Goal: Task Accomplishment & Management: Use online tool/utility

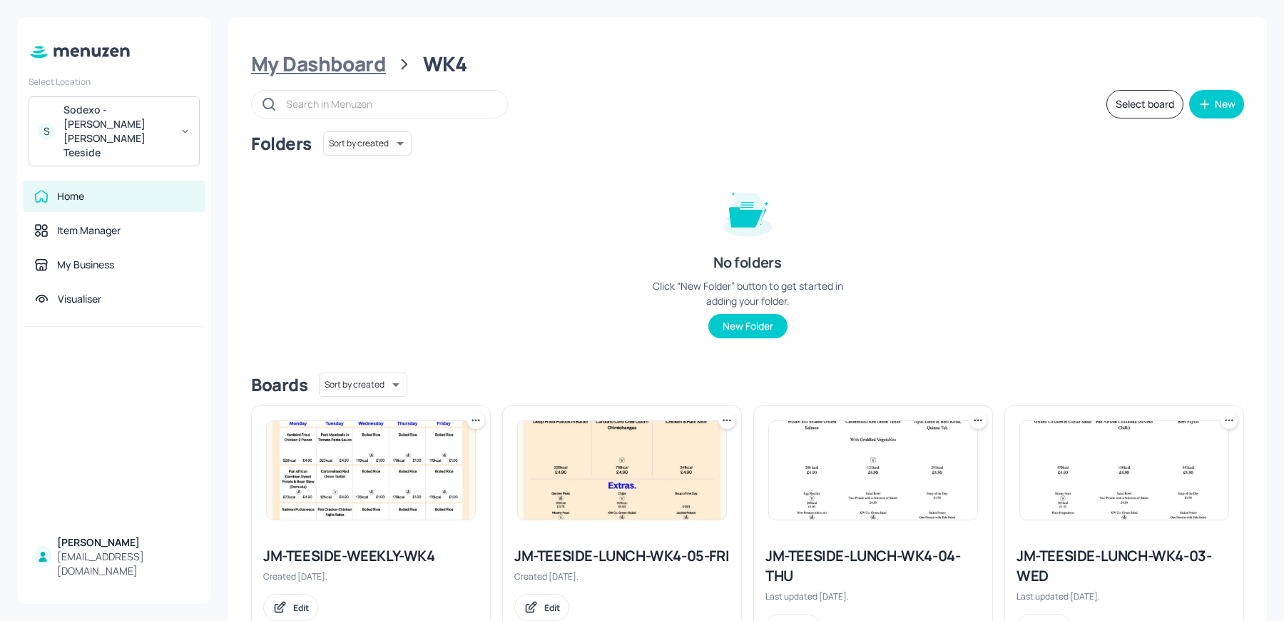
click at [338, 68] on div "My Dashboard" at bounding box center [318, 64] width 135 height 26
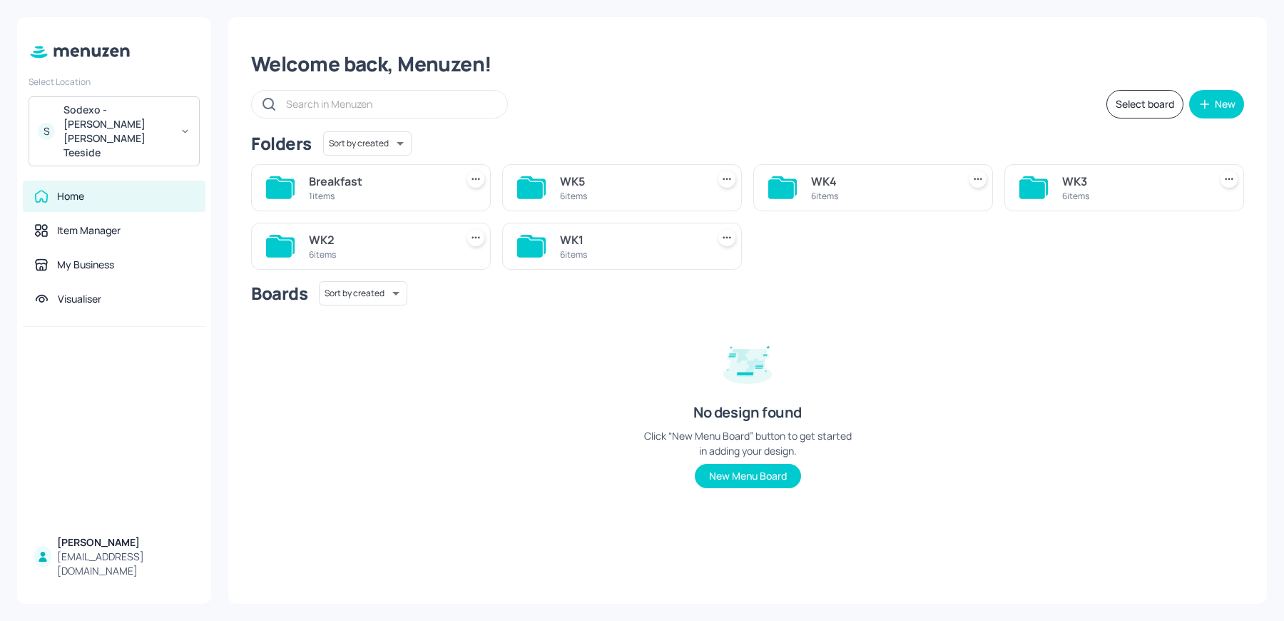
click at [596, 188] on div "WK5" at bounding box center [630, 181] width 141 height 17
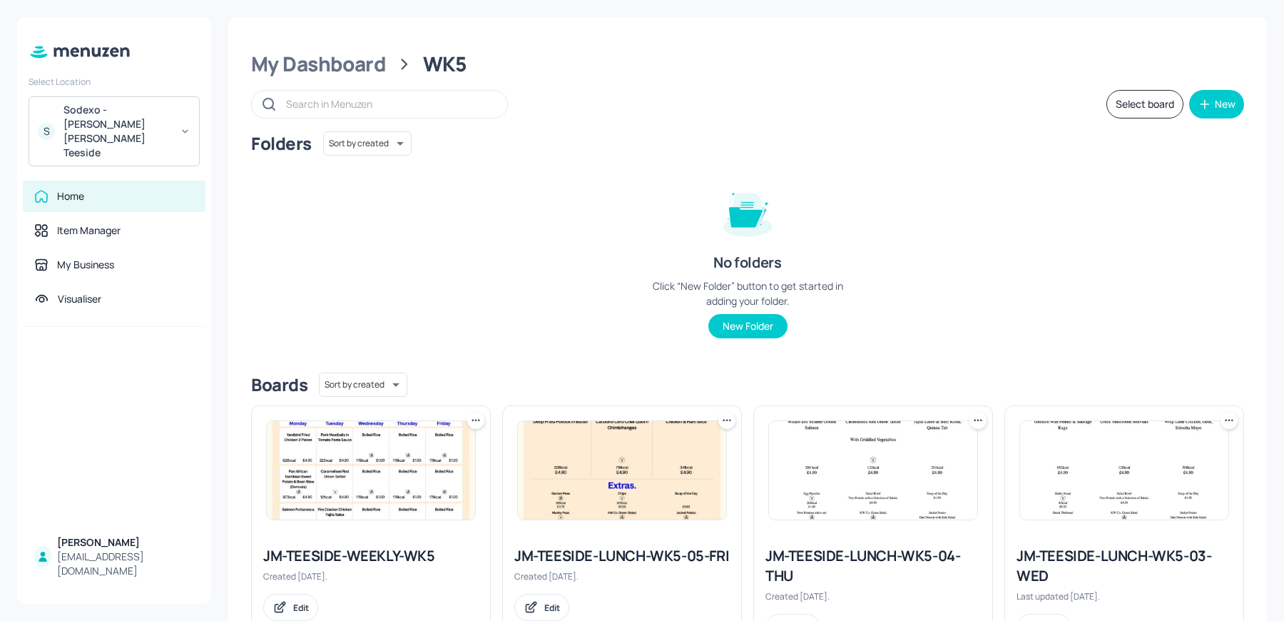
click at [326, 465] on img at bounding box center [371, 470] width 208 height 98
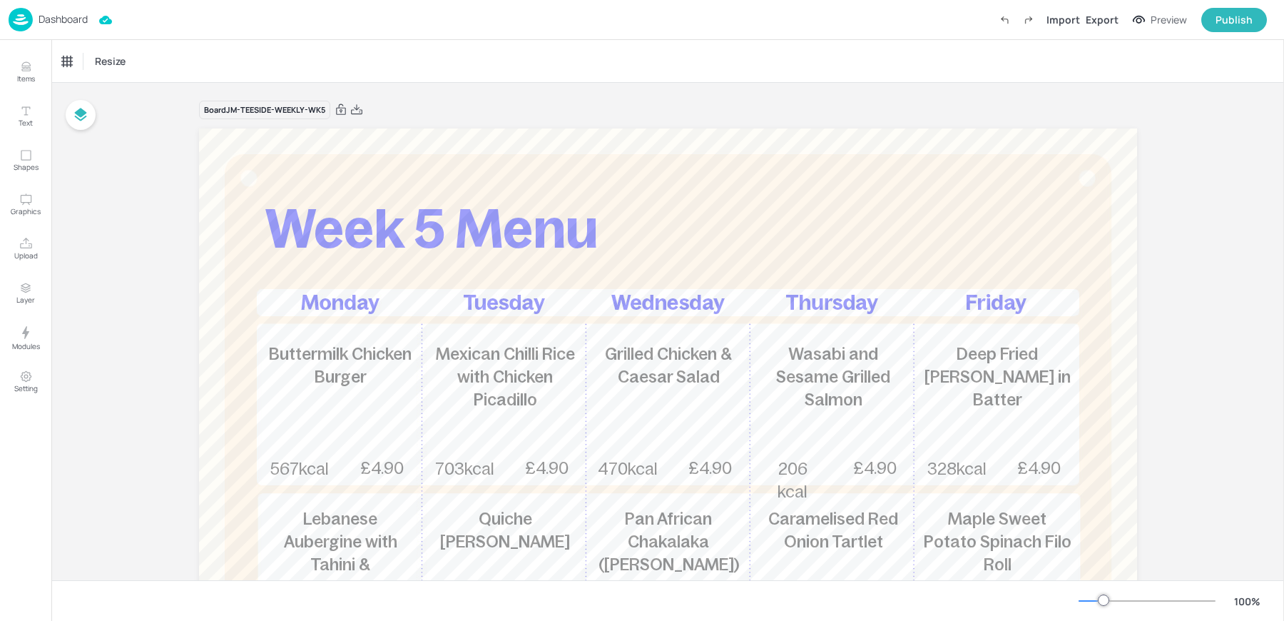
click at [34, 22] on div "Dashboard" at bounding box center [48, 20] width 79 height 24
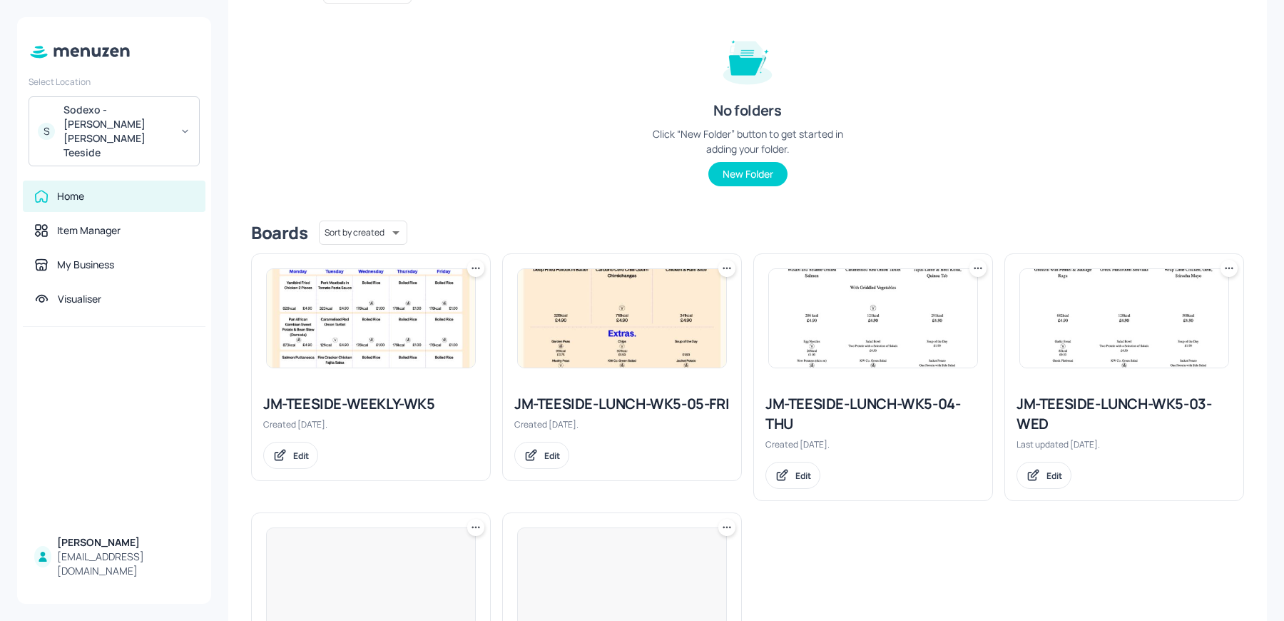
scroll to position [166, 0]
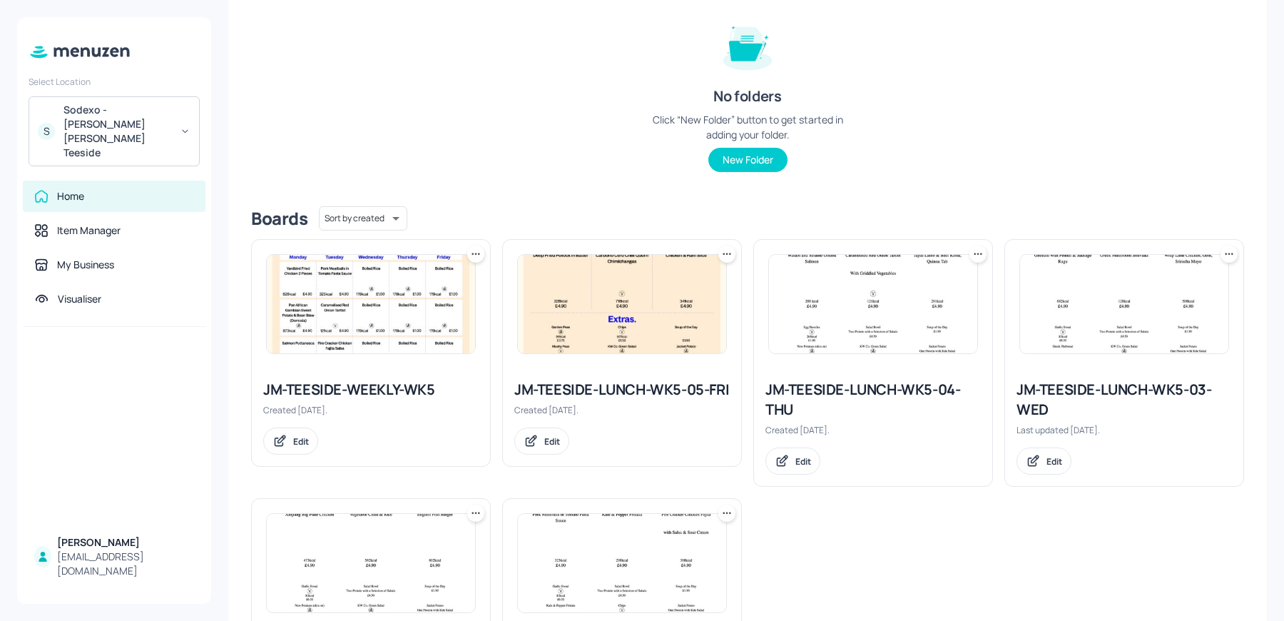
click at [810, 322] on img at bounding box center [873, 304] width 208 height 98
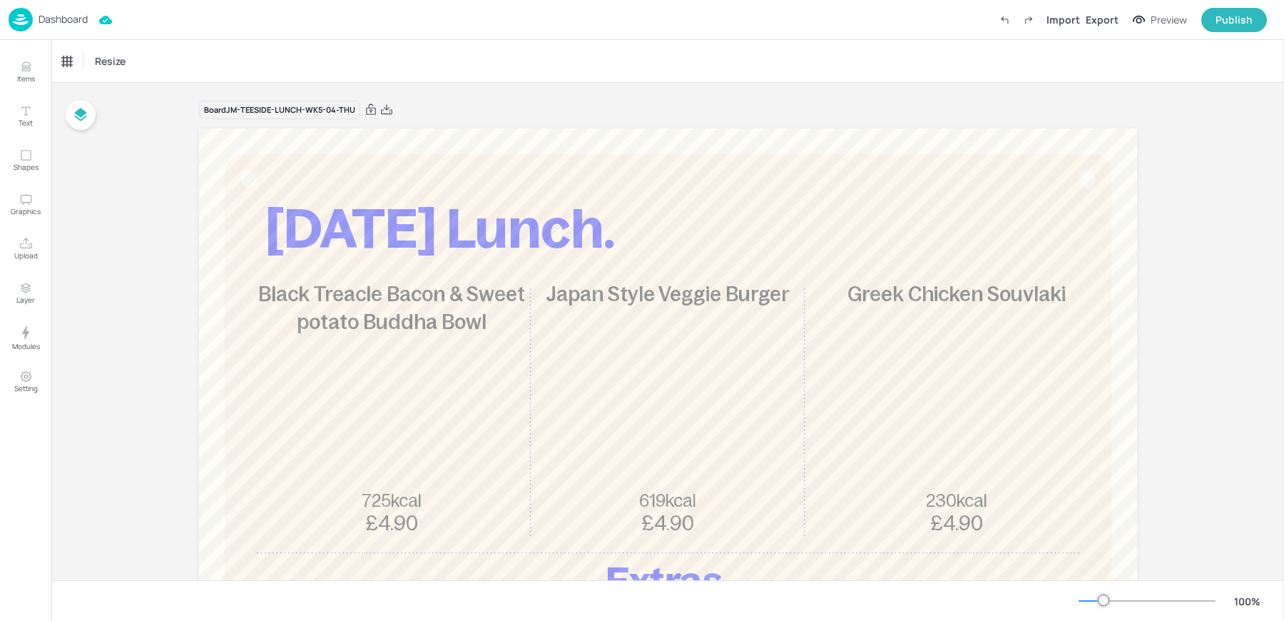
click at [51, 28] on div "Dashboard" at bounding box center [48, 20] width 79 height 24
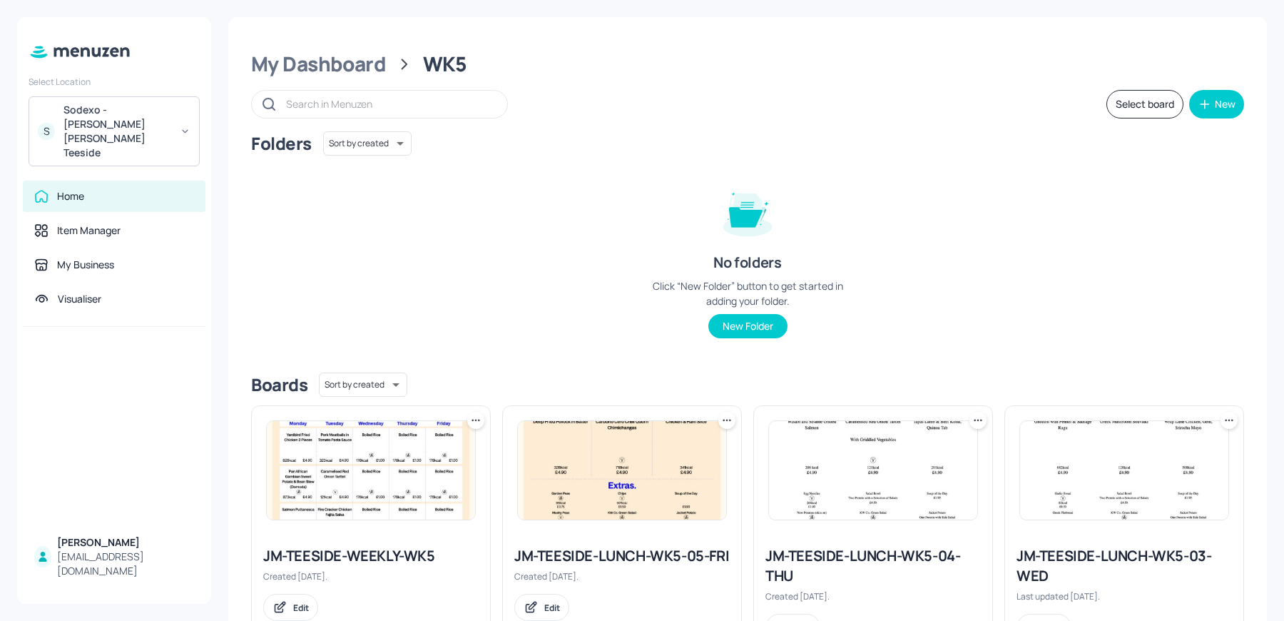
click at [353, 465] on img at bounding box center [371, 470] width 208 height 98
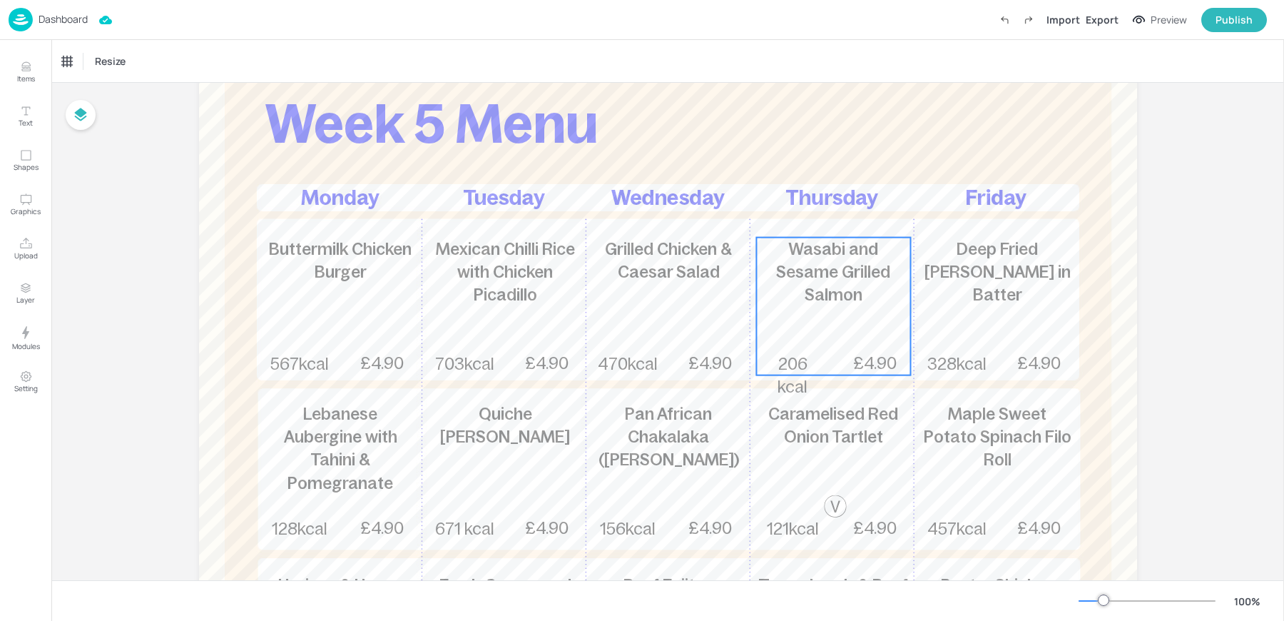
scroll to position [129, 0]
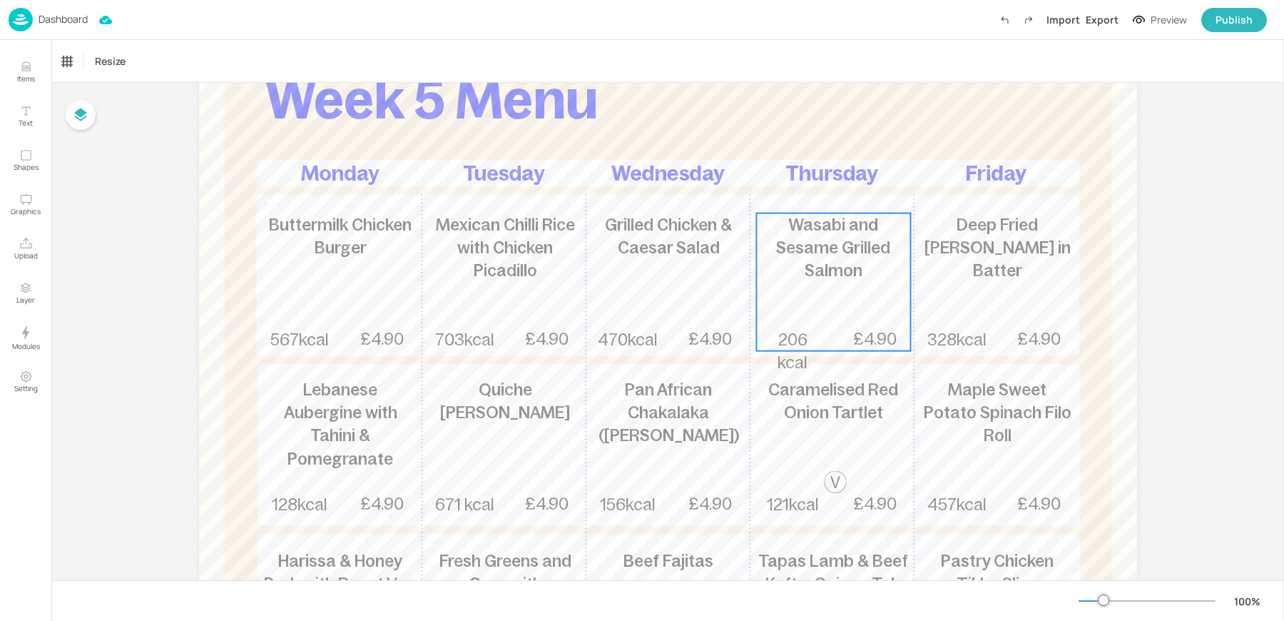
click at [808, 288] on div "Wasabi and Sesame Grilled Salmon 206 kcal £4.90" at bounding box center [833, 282] width 154 height 138
click at [116, 58] on div "Wasabi and Sesame Grilled Salmon" at bounding box center [121, 61] width 118 height 13
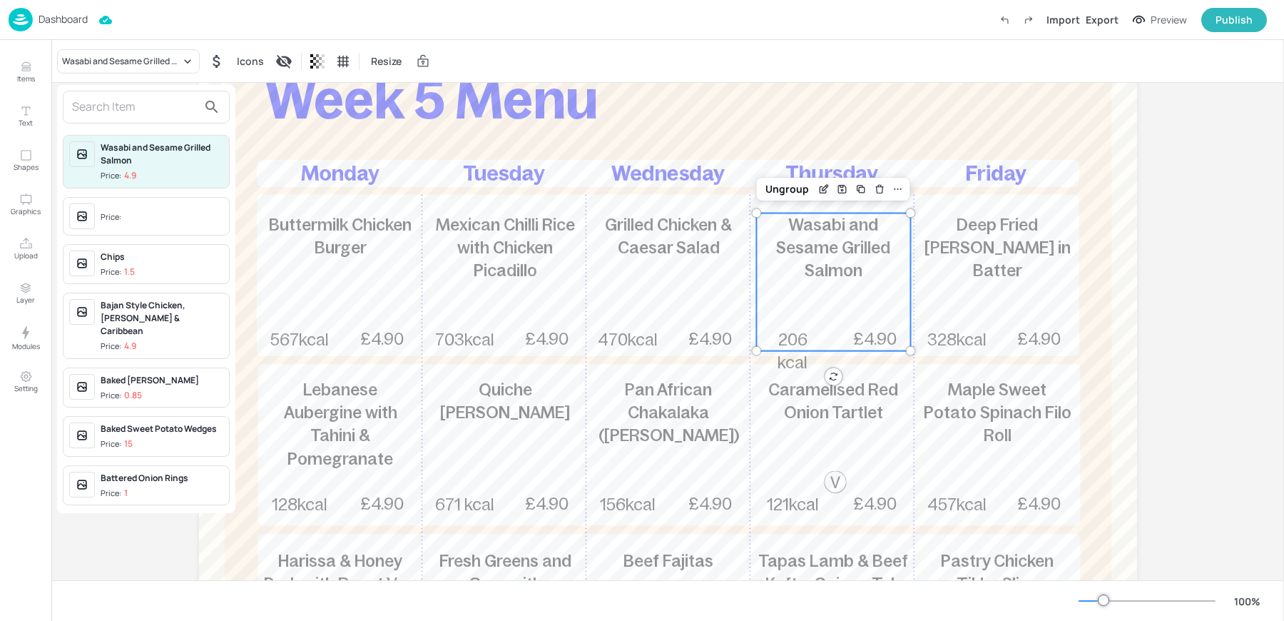
click at [112, 111] on input "text" at bounding box center [135, 107] width 126 height 23
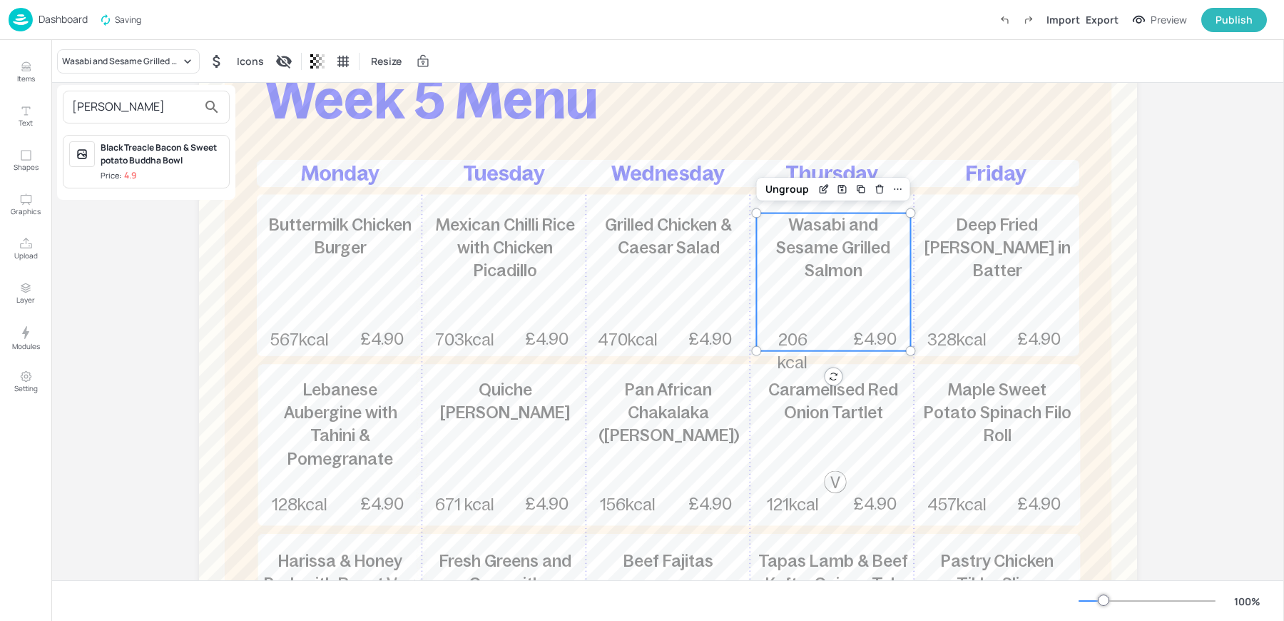
type input "[PERSON_NAME]"
click at [143, 165] on div "Black Treacle Bacon & Sweet potato Buddha Bowl" at bounding box center [162, 154] width 123 height 26
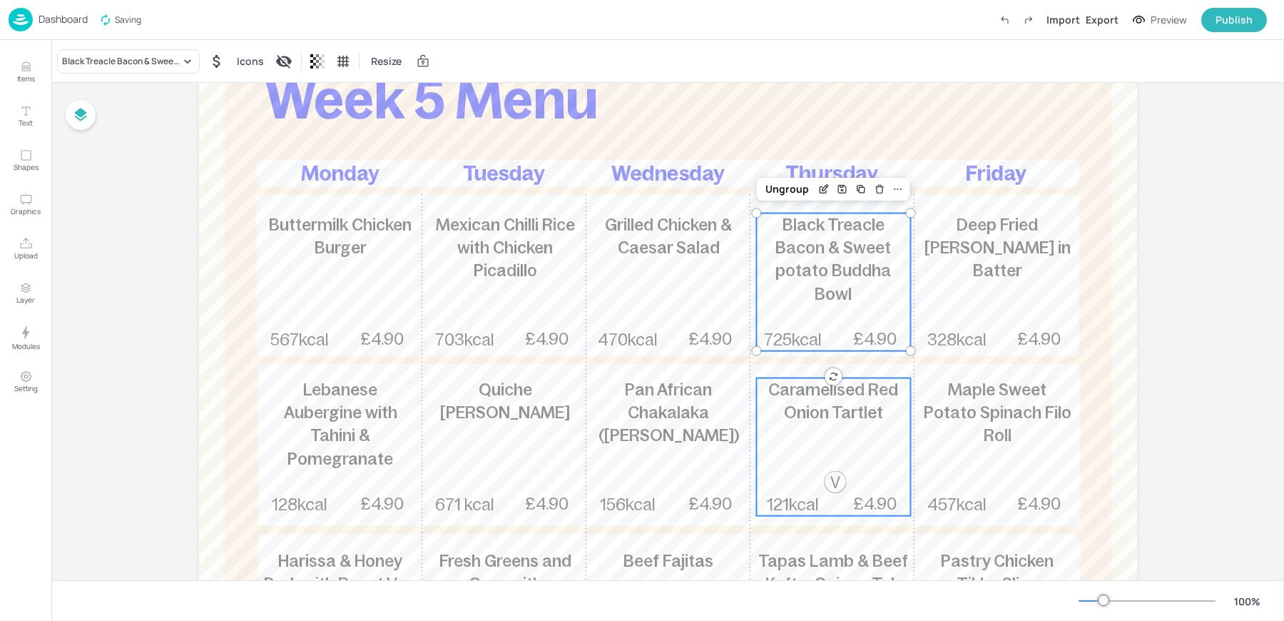
click at [822, 441] on div "Caramelised Red Onion Tartlet 121kcal £4.90" at bounding box center [833, 447] width 154 height 138
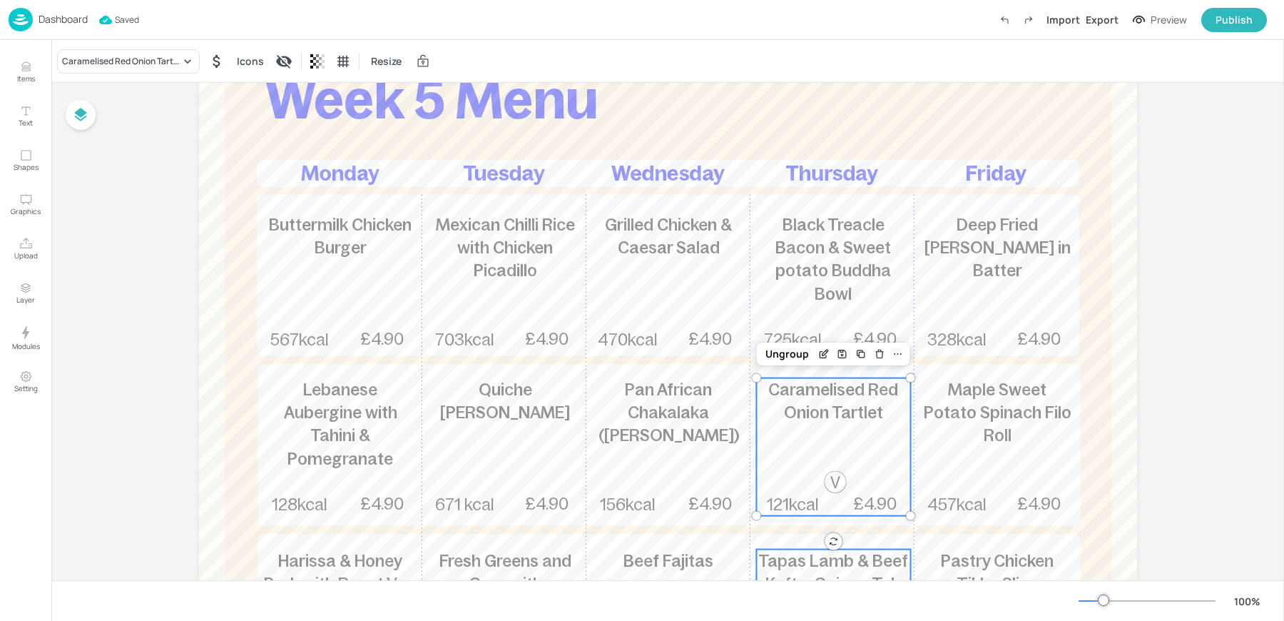
click at [788, 565] on span "Tapas Lamb & Beef Kofta, Quinoa Tab" at bounding box center [833, 571] width 150 height 41
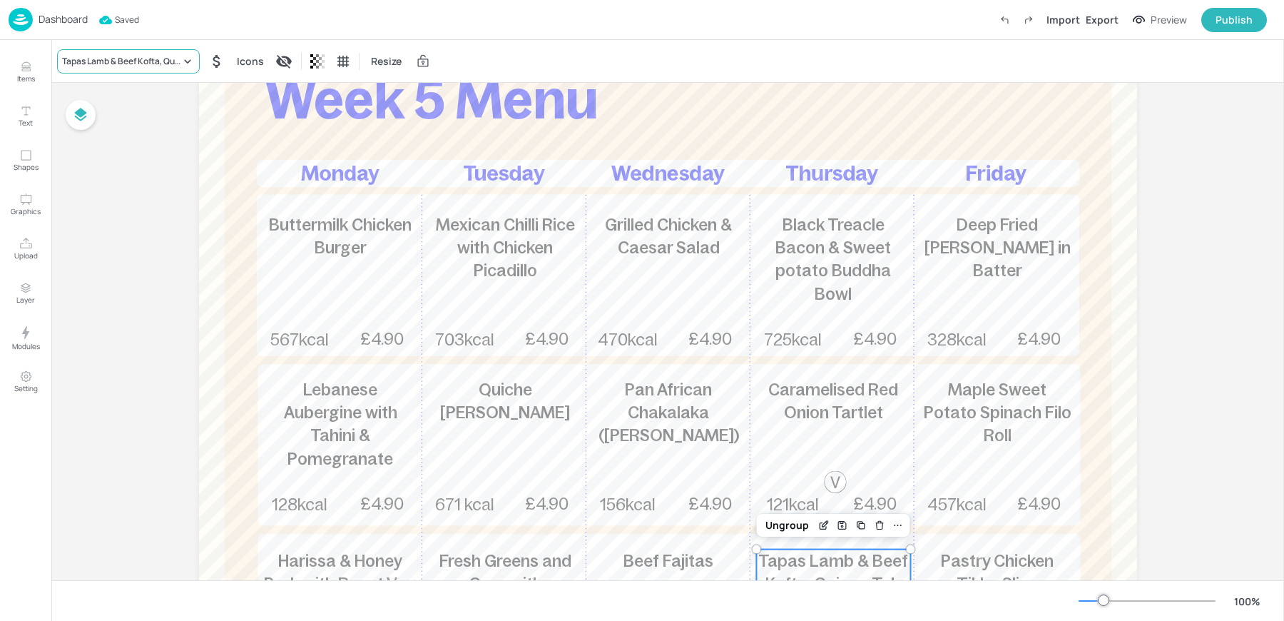
click at [120, 57] on div "Tapas Lamb & Beef Kofta, Quinoa Tab" at bounding box center [121, 61] width 118 height 13
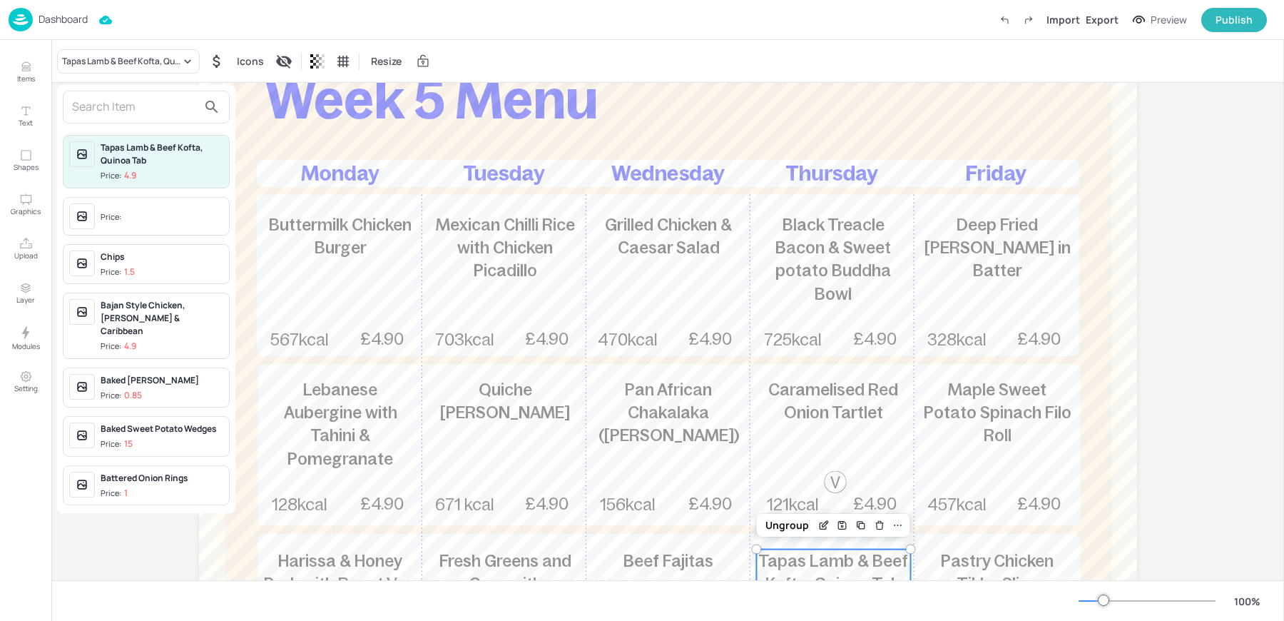
click at [115, 105] on input "text" at bounding box center [135, 107] width 126 height 23
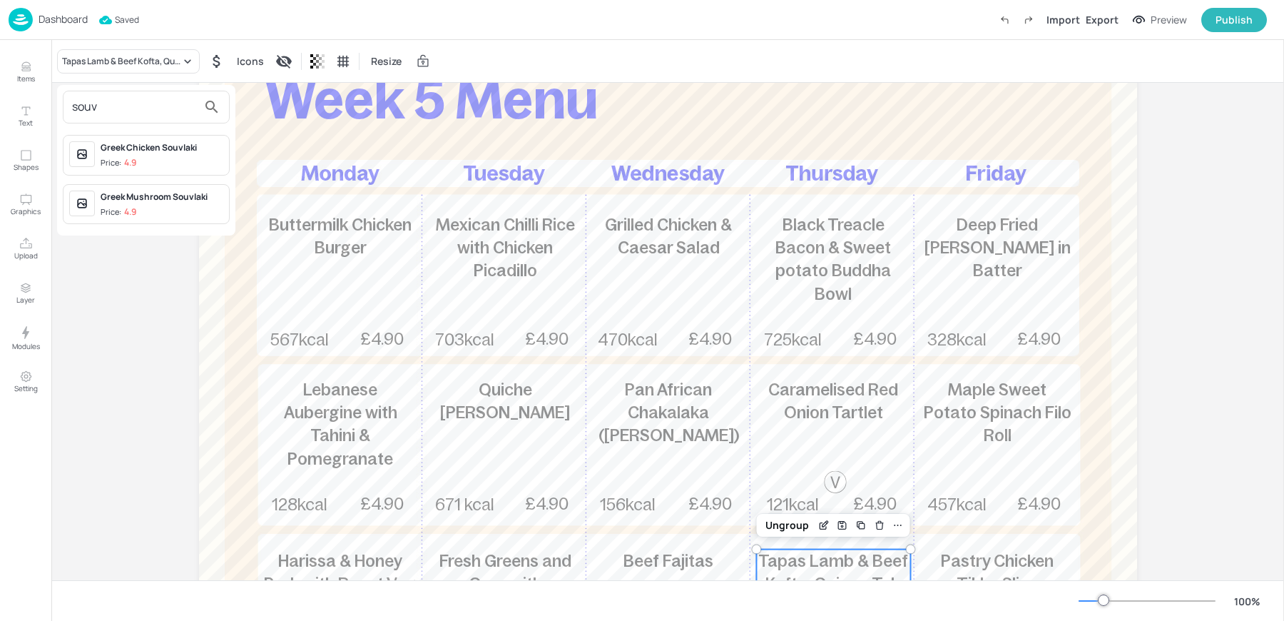
type input "souv"
click at [143, 151] on div "Greek Chicken Souvlaki" at bounding box center [162, 147] width 123 height 13
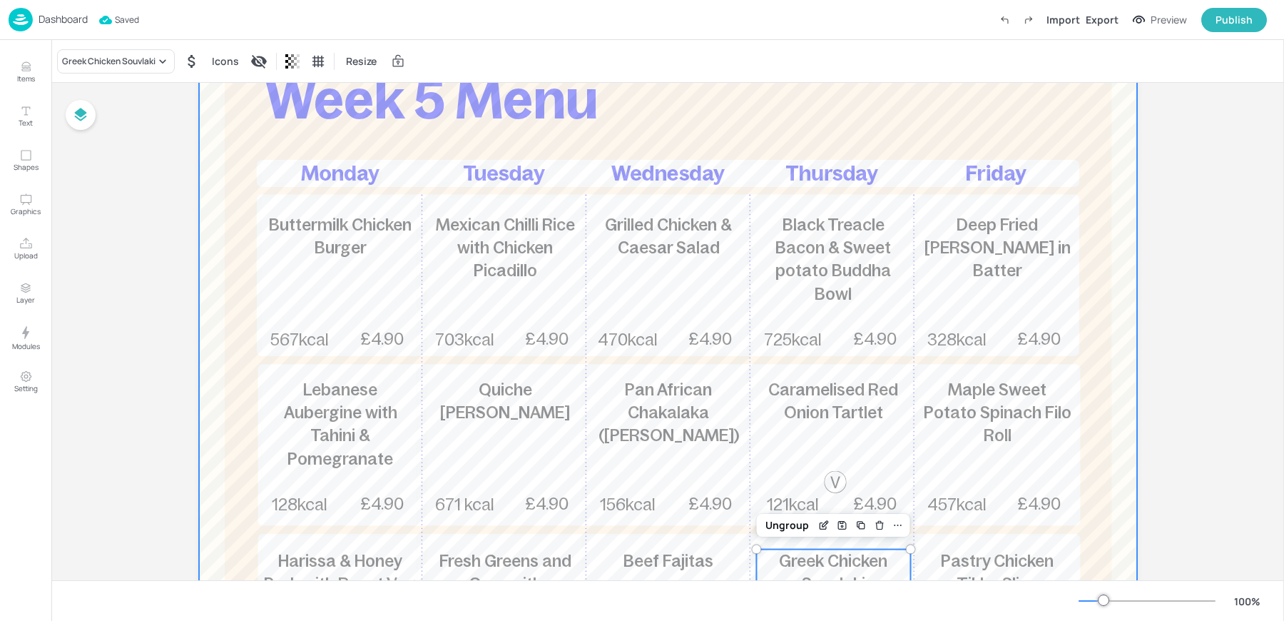
scroll to position [0, 0]
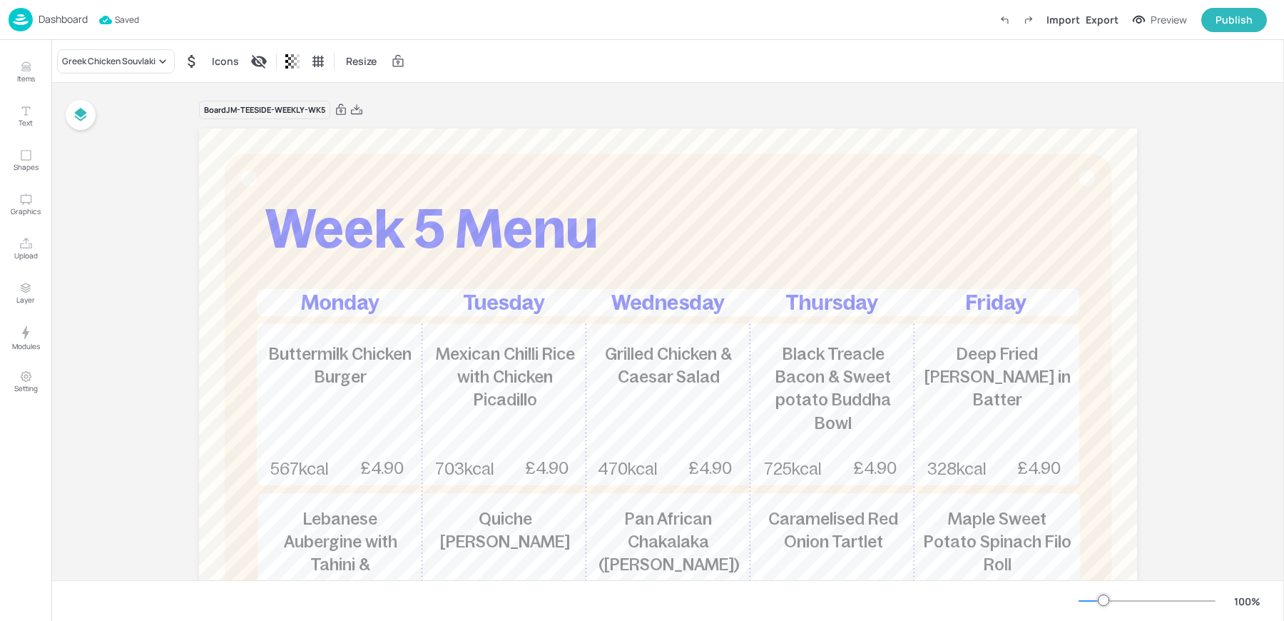
click at [429, 73] on div "Greek Chicken Souvlaki Icons Resize" at bounding box center [667, 61] width 1233 height 42
click at [39, 24] on p "Dashboard" at bounding box center [63, 19] width 49 height 10
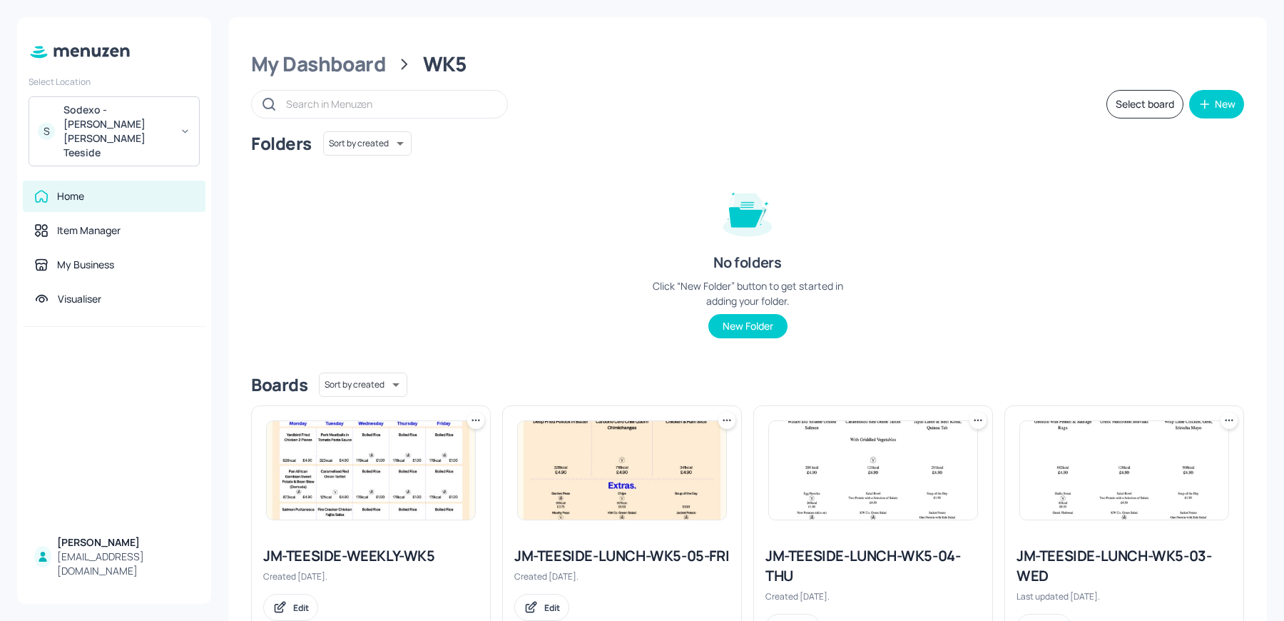
click at [813, 454] on img at bounding box center [873, 470] width 208 height 98
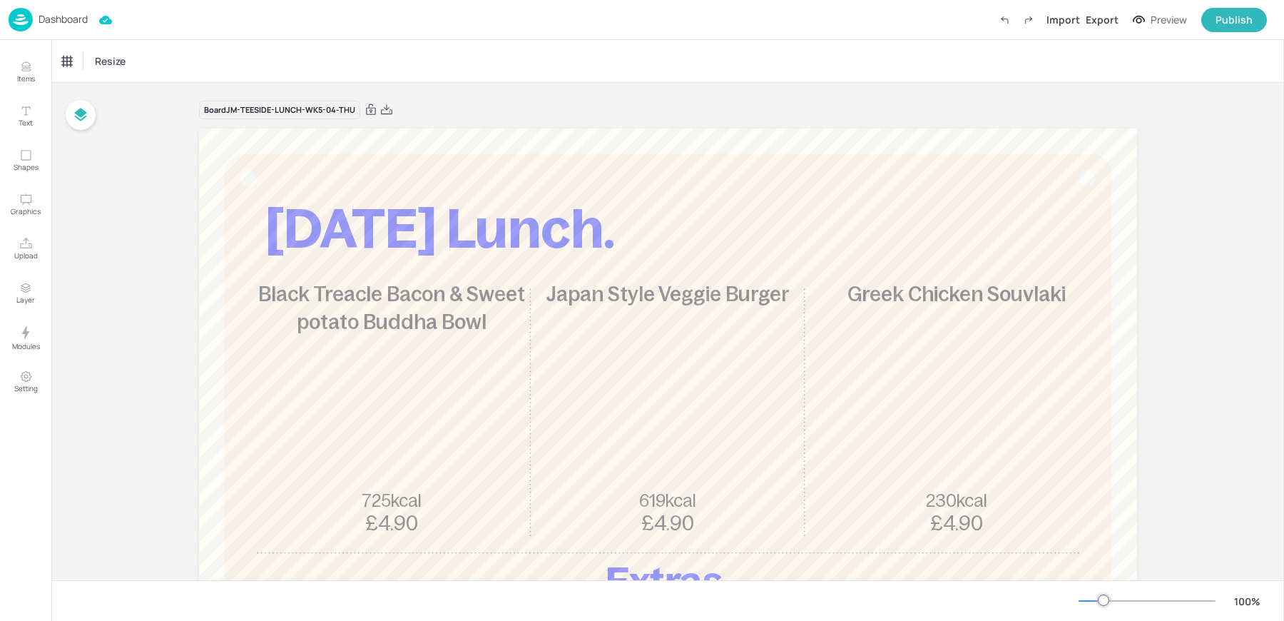
click at [36, 29] on div "Dashboard" at bounding box center [48, 20] width 79 height 24
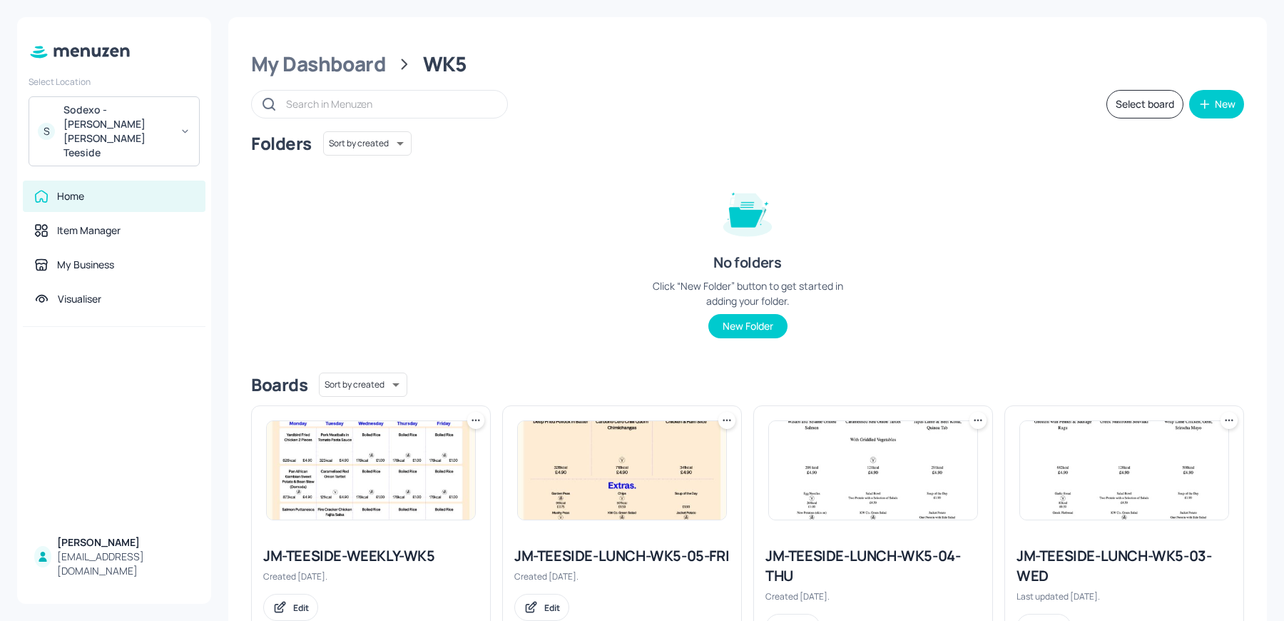
click at [376, 476] on img at bounding box center [371, 470] width 208 height 98
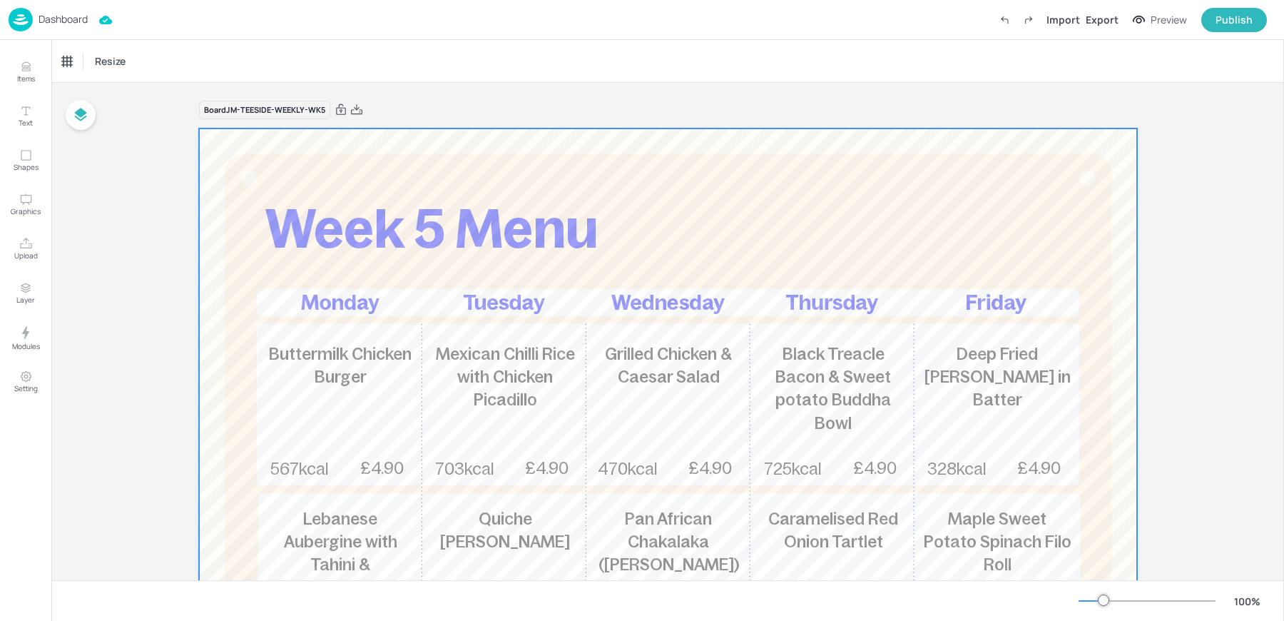
click at [806, 500] on div at bounding box center [668, 513] width 938 height 770
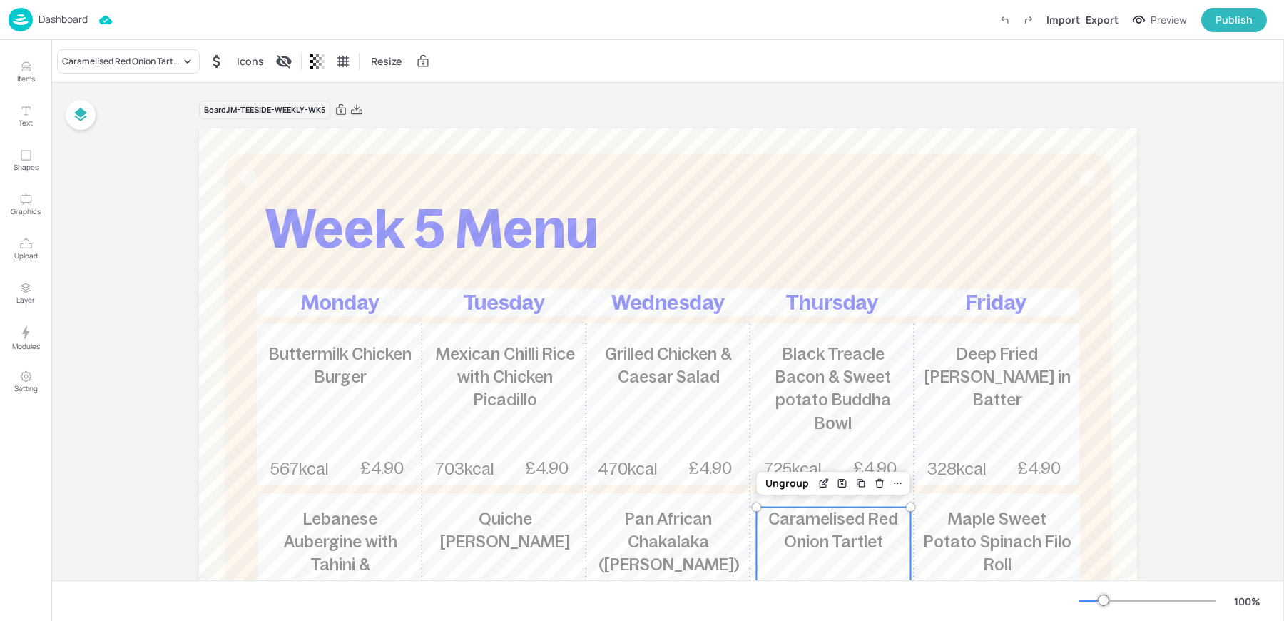
click at [800, 542] on span "Caramelised Red Onion Tartlet" at bounding box center [833, 529] width 130 height 41
click at [126, 57] on div "Caramelised Red Onion Tartlet" at bounding box center [121, 61] width 118 height 13
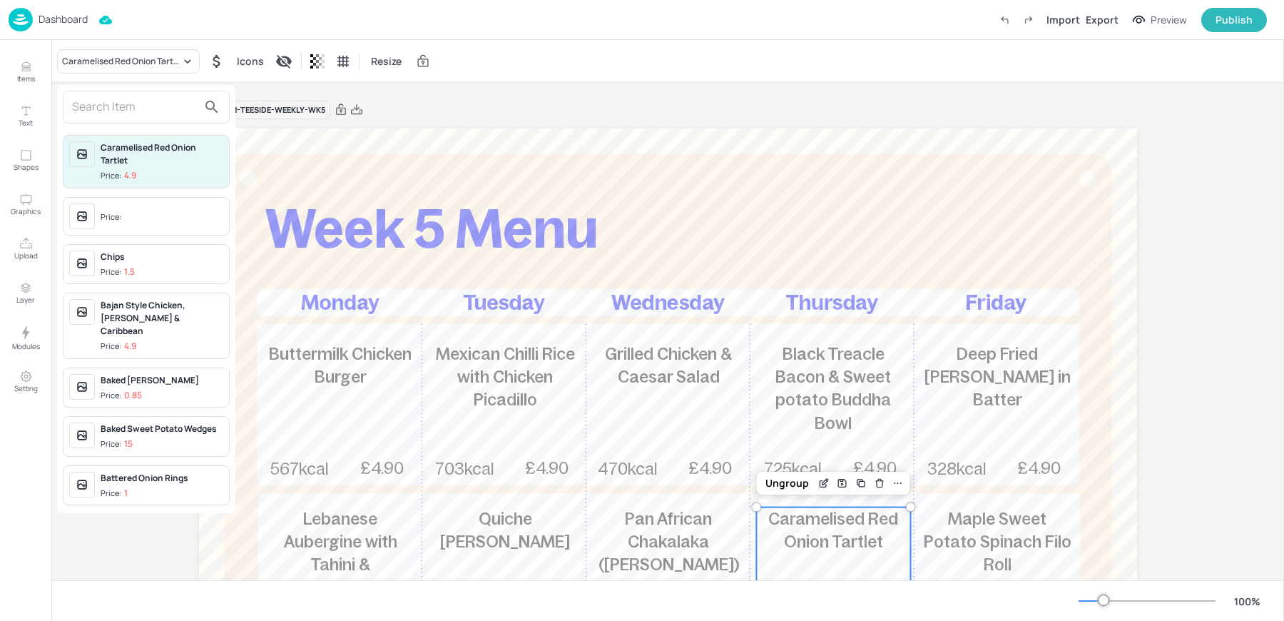
click at [108, 101] on input "text" at bounding box center [135, 107] width 126 height 23
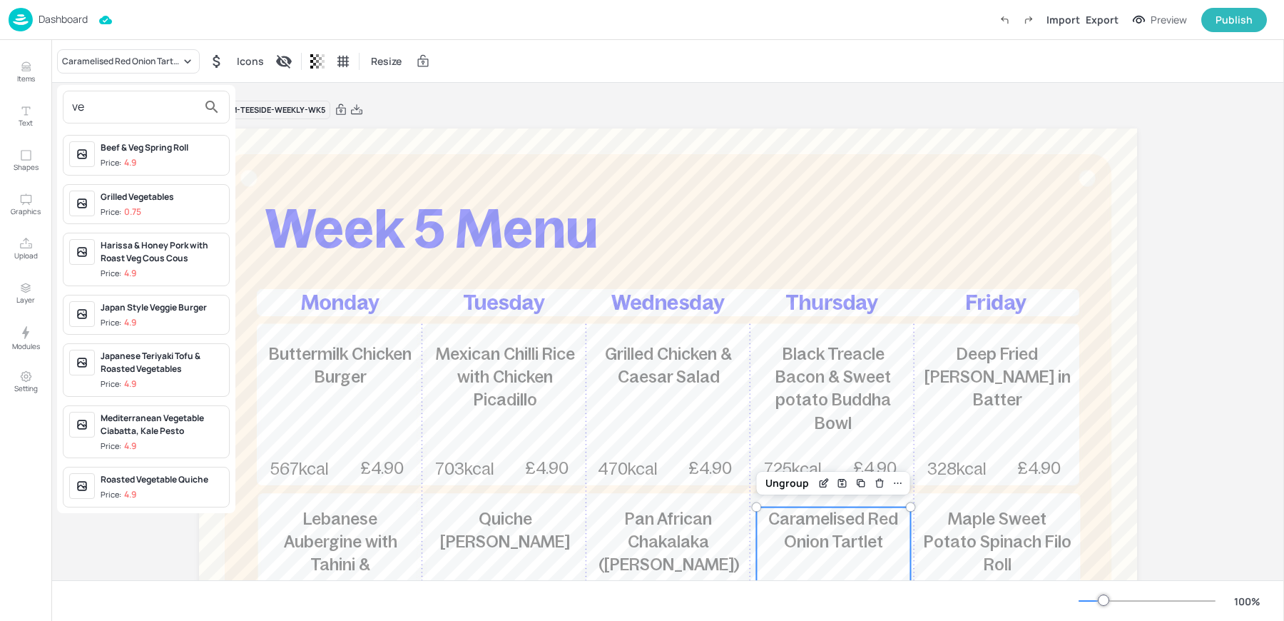
type input "v"
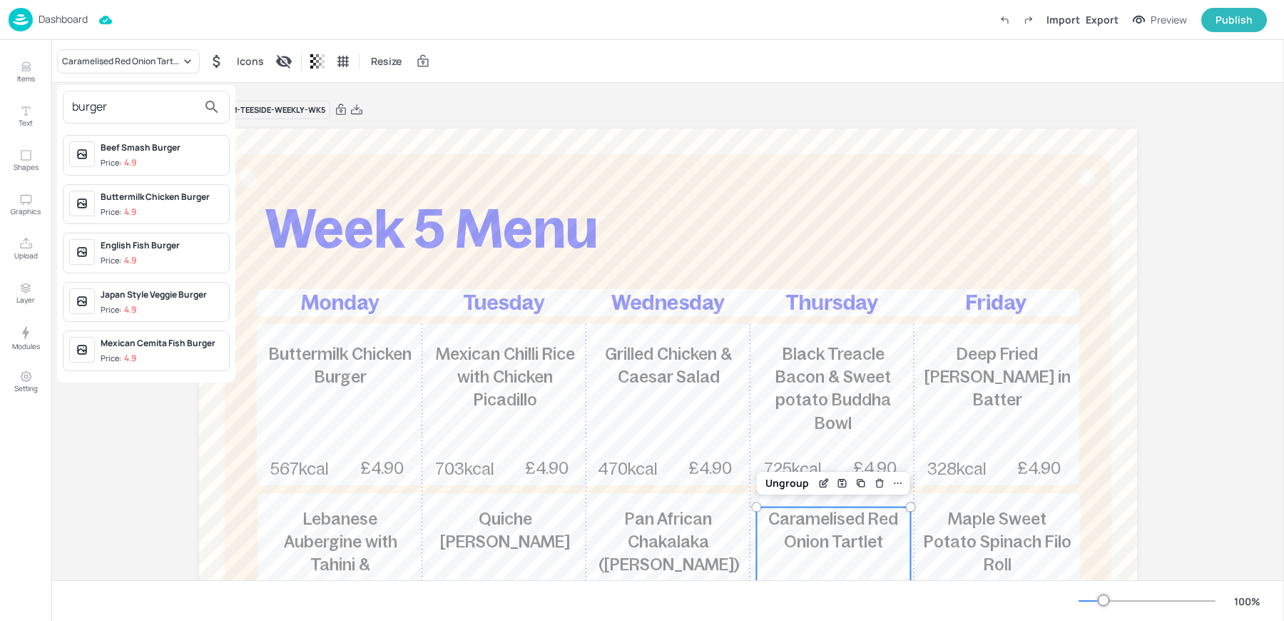
type input "burger"
click at [141, 309] on span "Price: 4.9" at bounding box center [162, 310] width 123 height 12
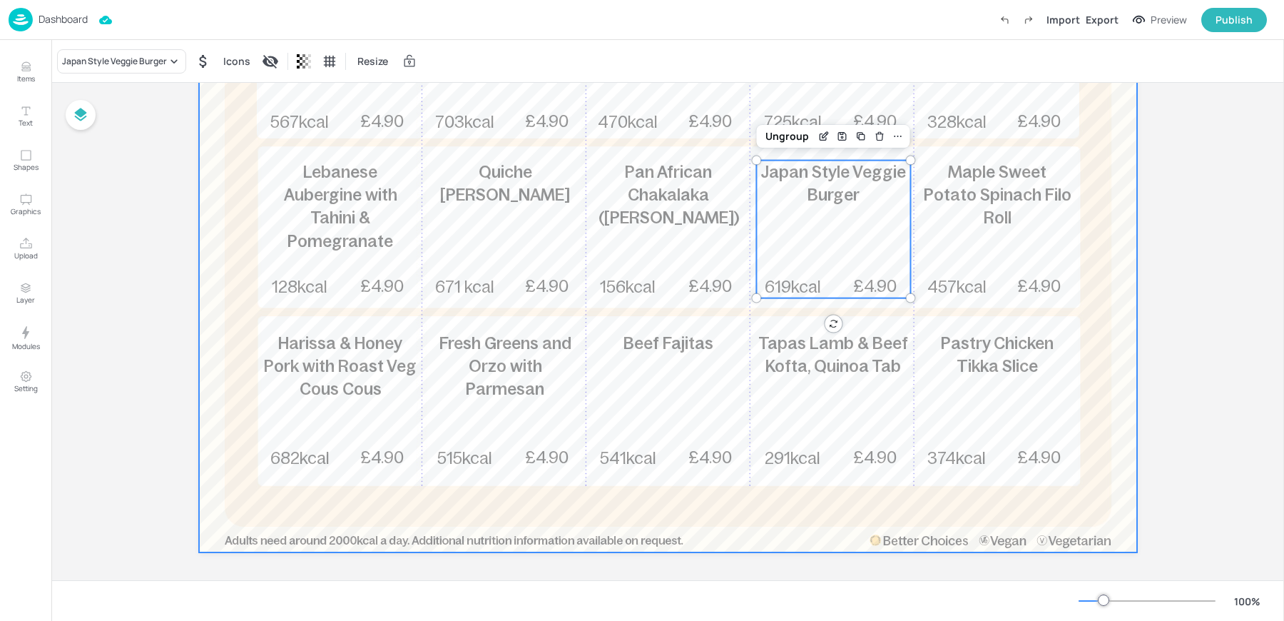
scroll to position [350, 0]
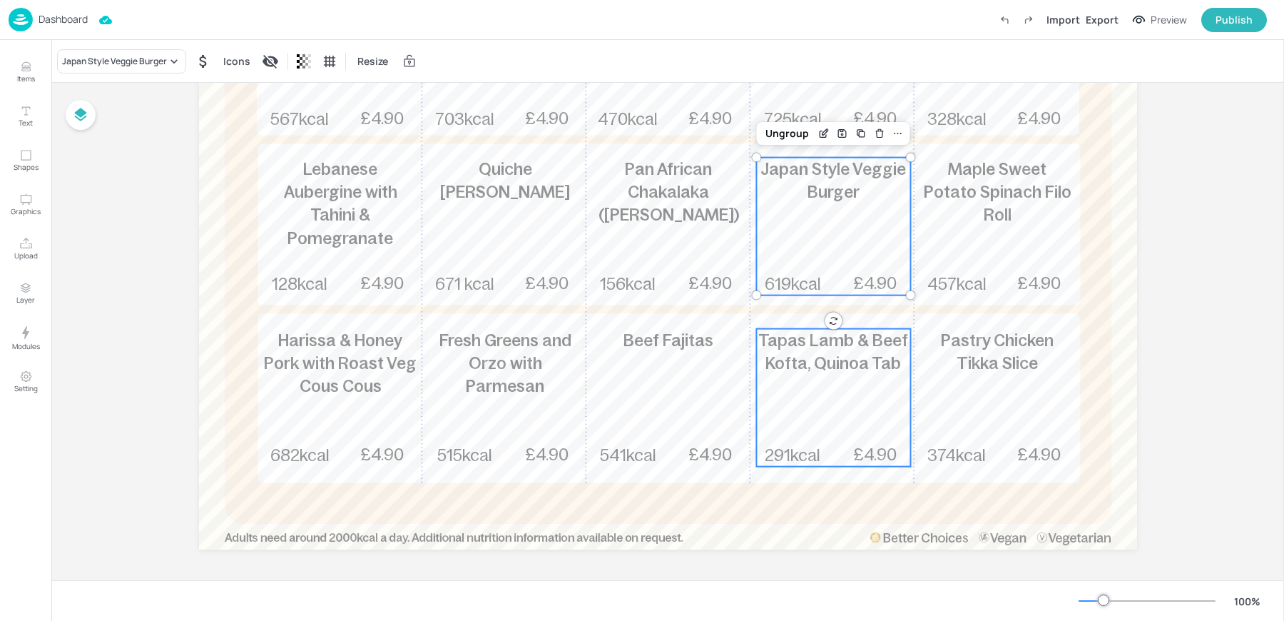
click at [838, 375] on div "Tapas Lamb & Beef Kofta, Quinoa Tab 291kcal £4.90" at bounding box center [833, 398] width 154 height 138
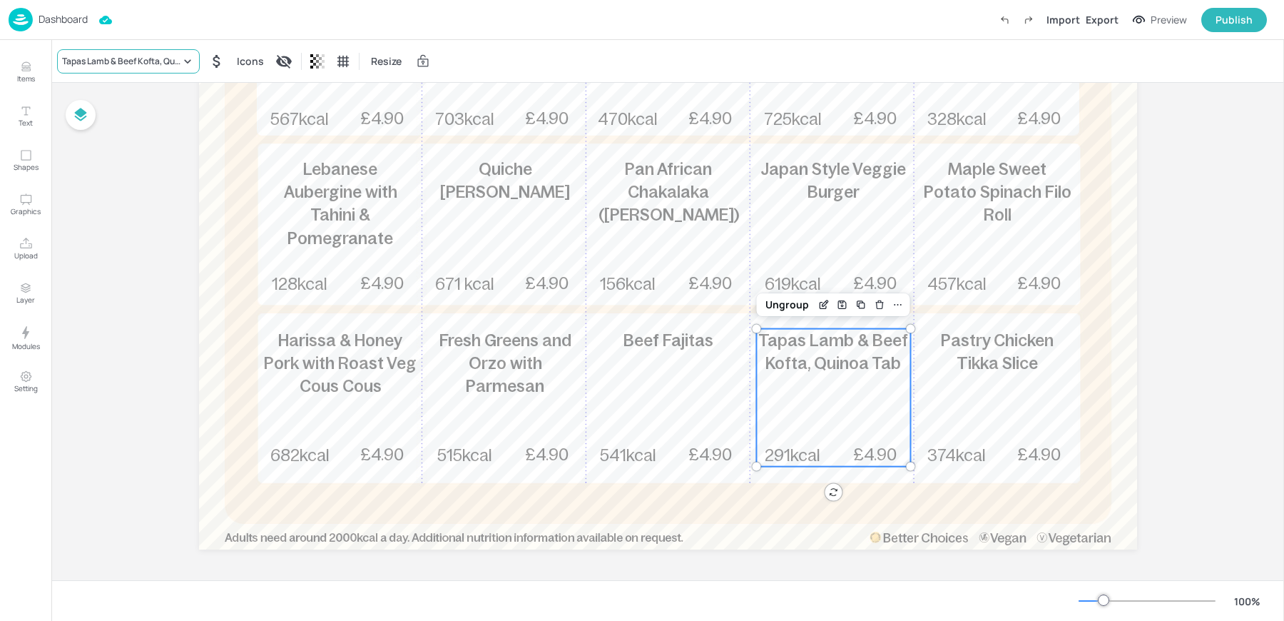
click at [137, 66] on div "Tapas Lamb & Beef Kofta, Quinoa Tab" at bounding box center [121, 61] width 118 height 13
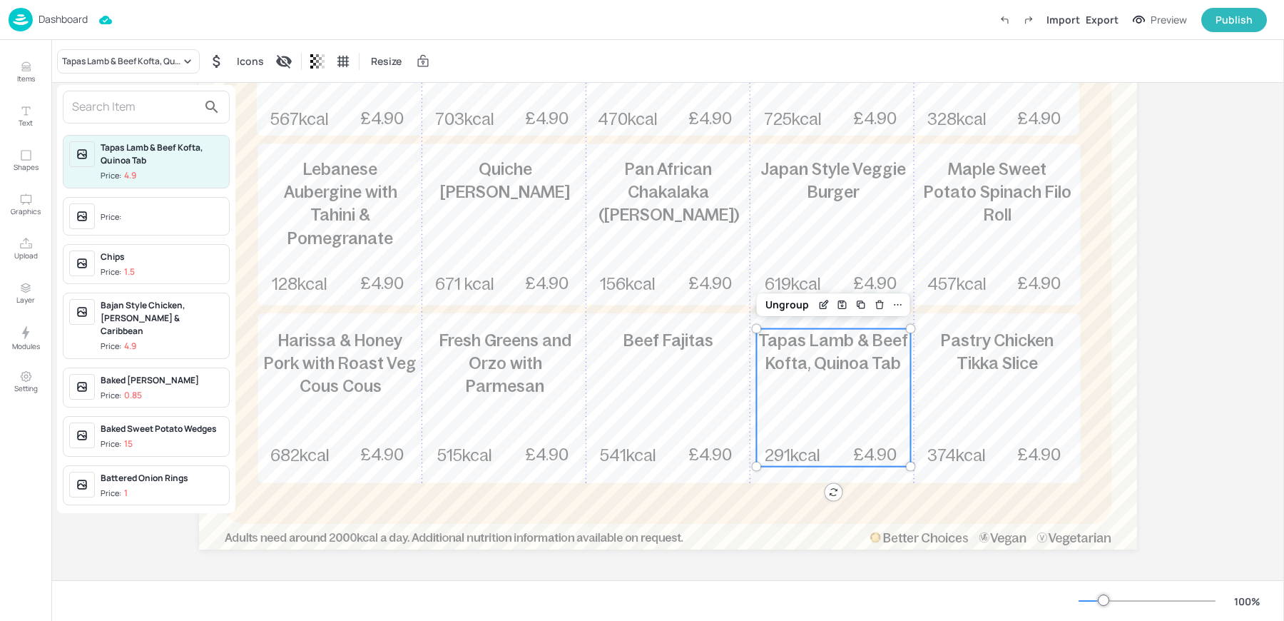
click at [115, 103] on input "text" at bounding box center [135, 107] width 126 height 23
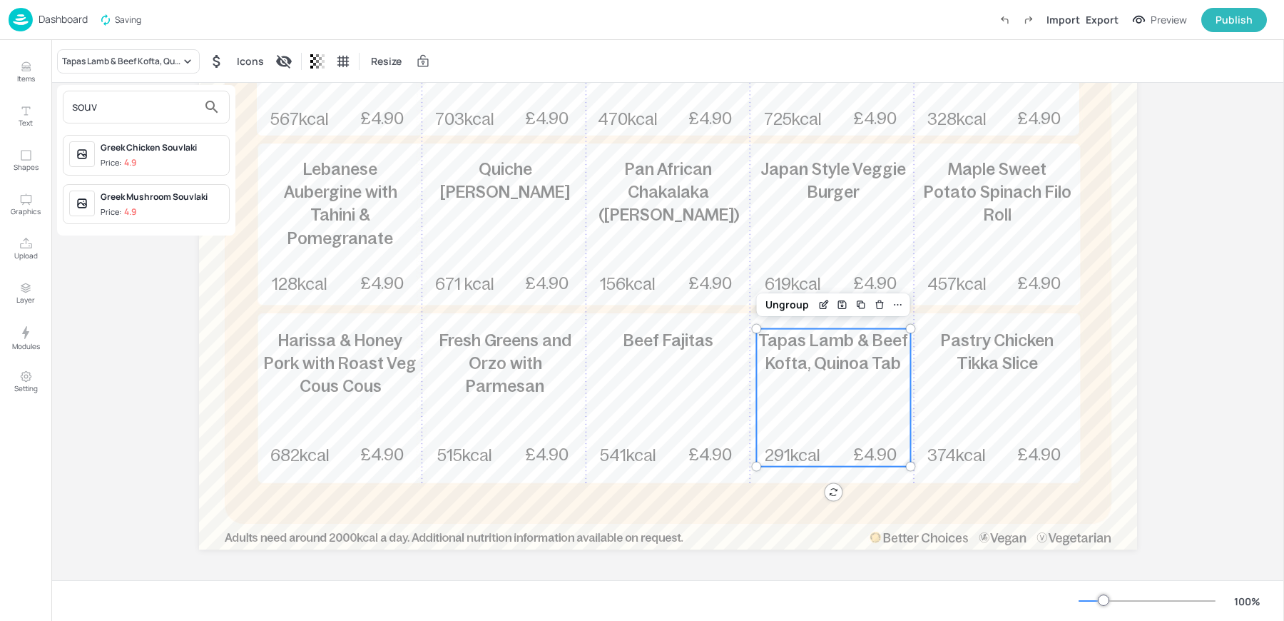
type input "souv"
click at [133, 155] on div "Greek Chicken Souvlaki Price: 4.9" at bounding box center [162, 155] width 123 height 28
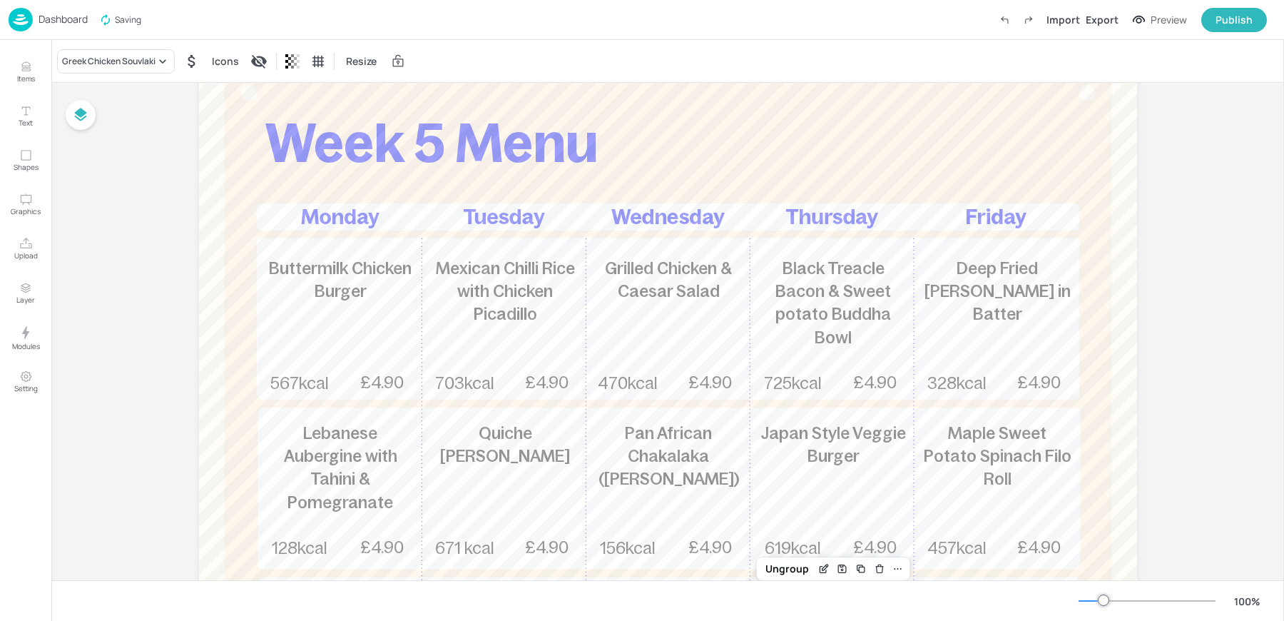
scroll to position [11, 0]
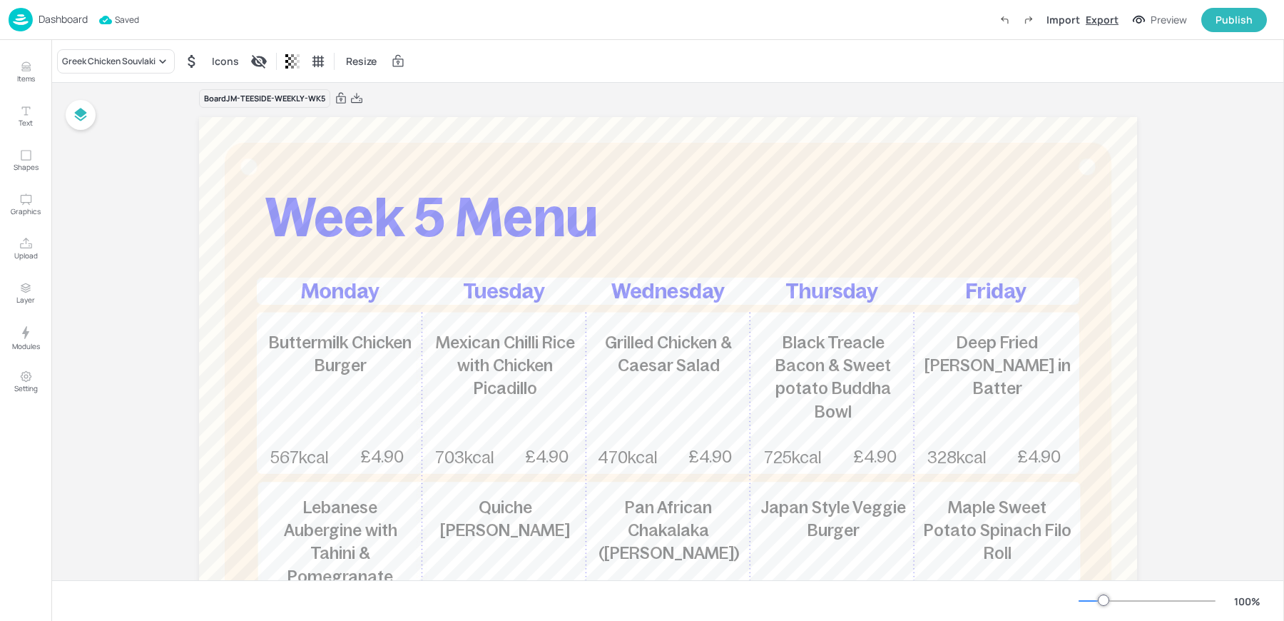
click at [1104, 24] on div "Export" at bounding box center [1102, 19] width 33 height 15
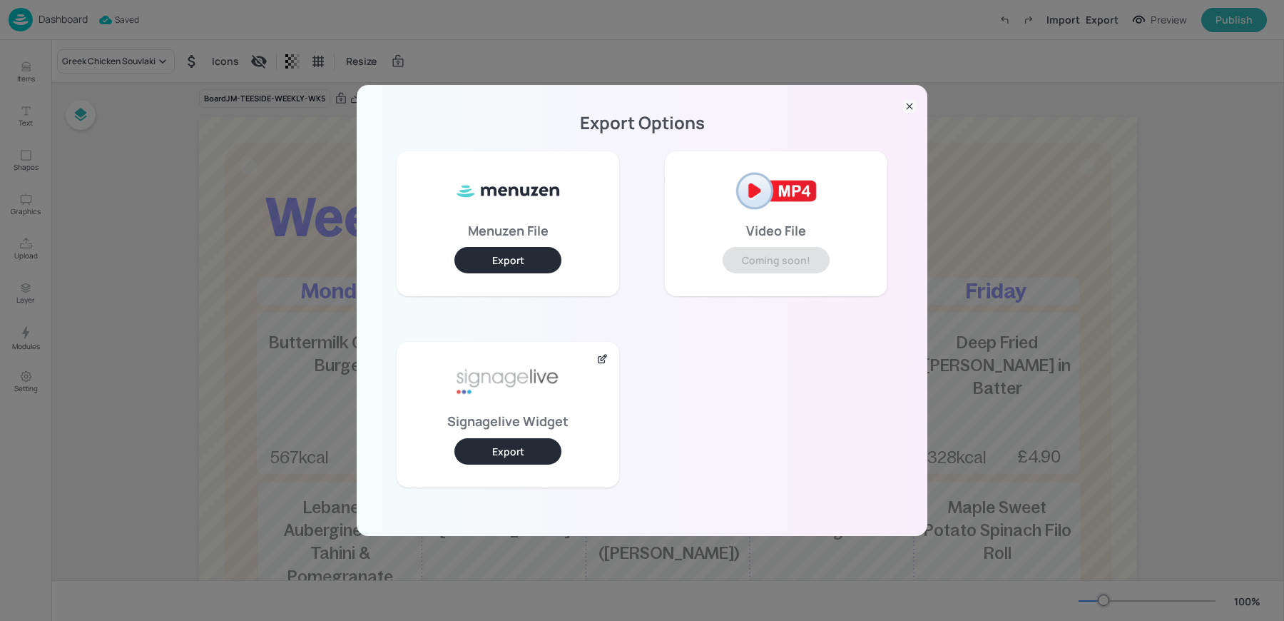
click at [505, 457] on button "Export" at bounding box center [507, 451] width 107 height 26
